Goal: Task Accomplishment & Management: Manage account settings

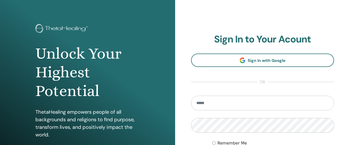
scroll to position [14, 0]
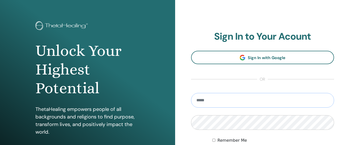
type input "**********"
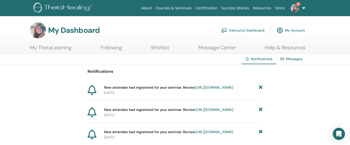
click at [259, 30] on link "Instructor Dashboard" at bounding box center [243, 30] width 44 height 11
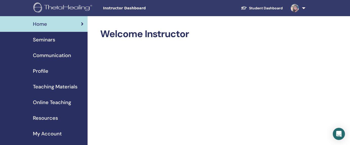
click at [50, 42] on span "Seminars" at bounding box center [44, 40] width 22 height 8
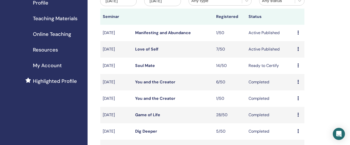
scroll to position [66, 0]
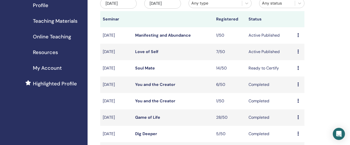
click at [152, 51] on link "Love of Self" at bounding box center [146, 51] width 23 height 5
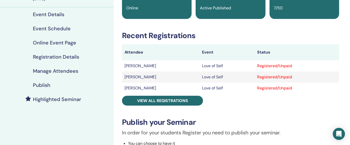
scroll to position [65, 0]
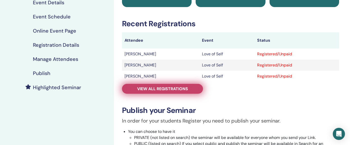
click at [176, 88] on span "View all registrations" at bounding box center [162, 88] width 51 height 5
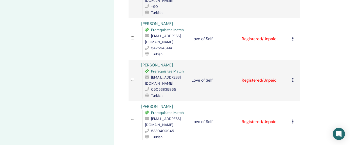
scroll to position [278, 0]
